Goal: Task Accomplishment & Management: Manage account settings

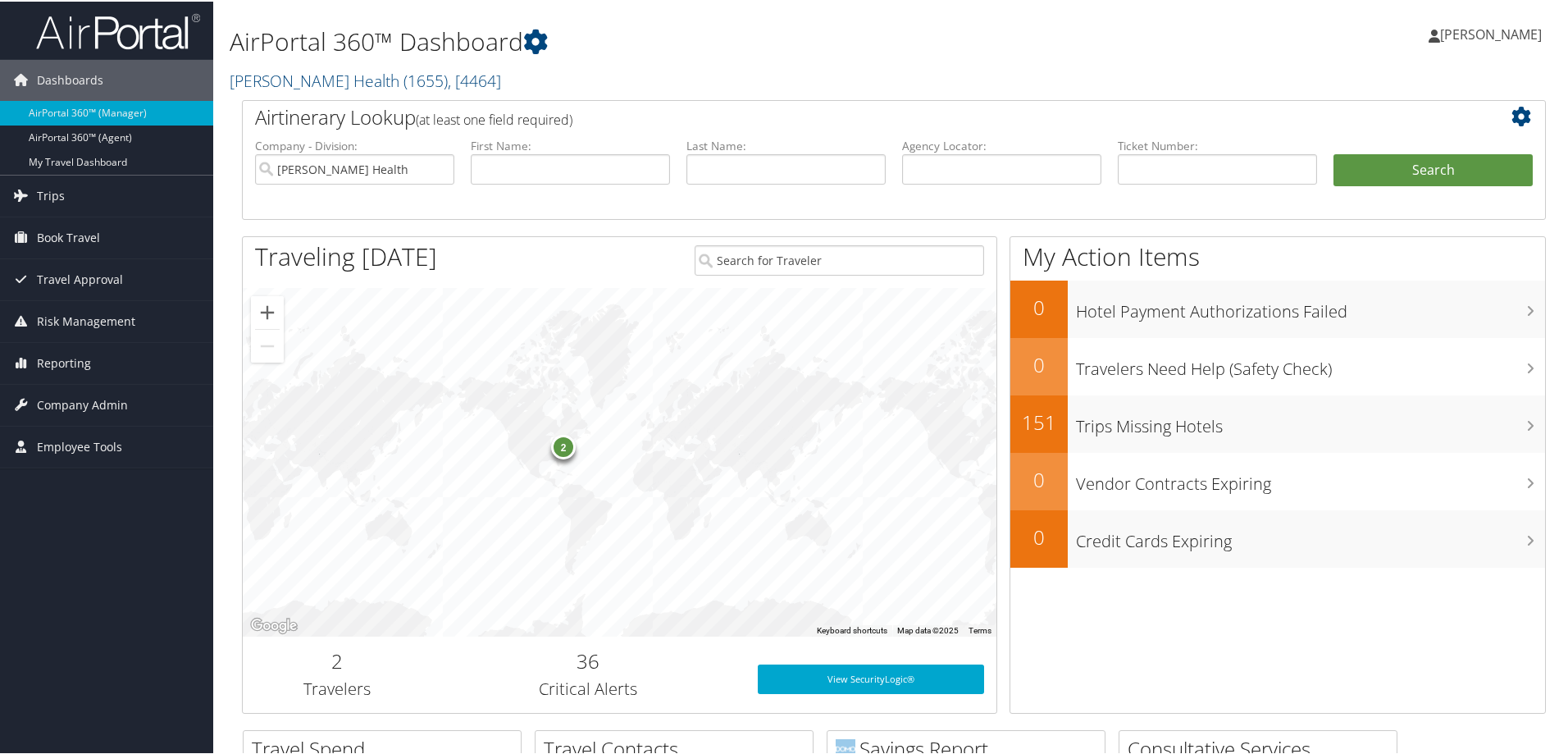
click at [1496, 27] on span "[PERSON_NAME]" at bounding box center [1490, 33] width 102 height 18
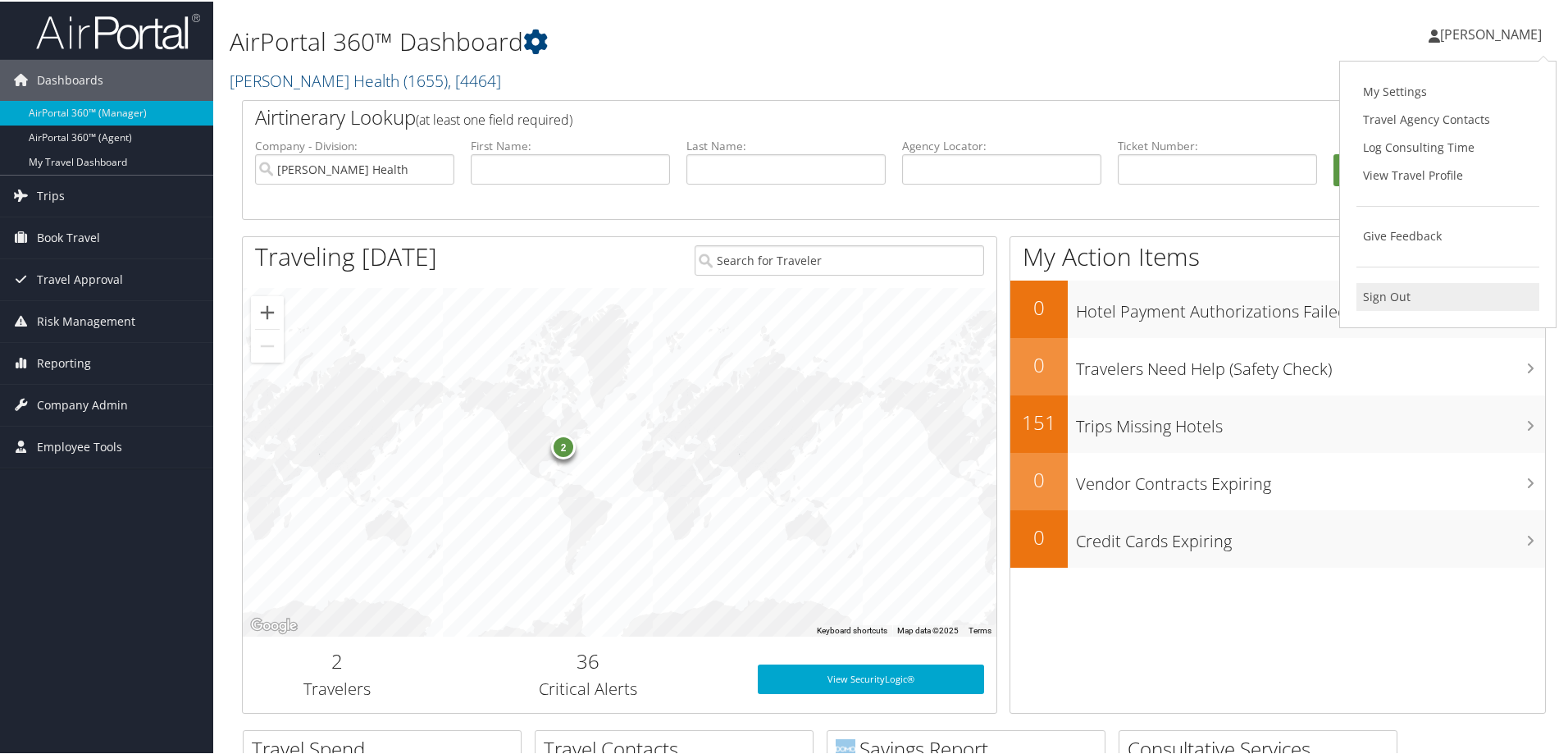
click at [1376, 299] on link "Sign Out" at bounding box center [1447, 295] width 183 height 27
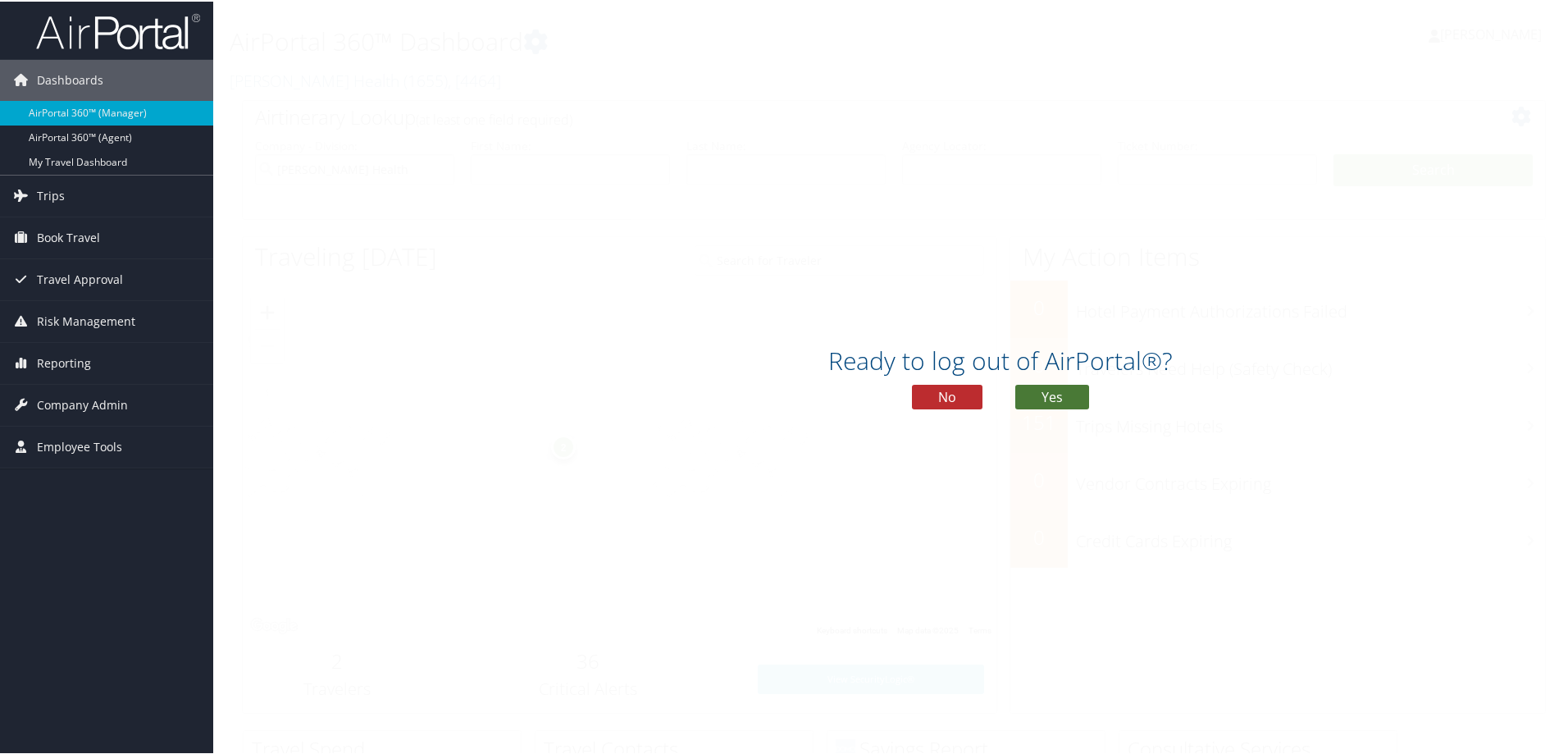
click at [1069, 390] on button "Yes" at bounding box center [1052, 395] width 74 height 25
